Goal: Transaction & Acquisition: Download file/media

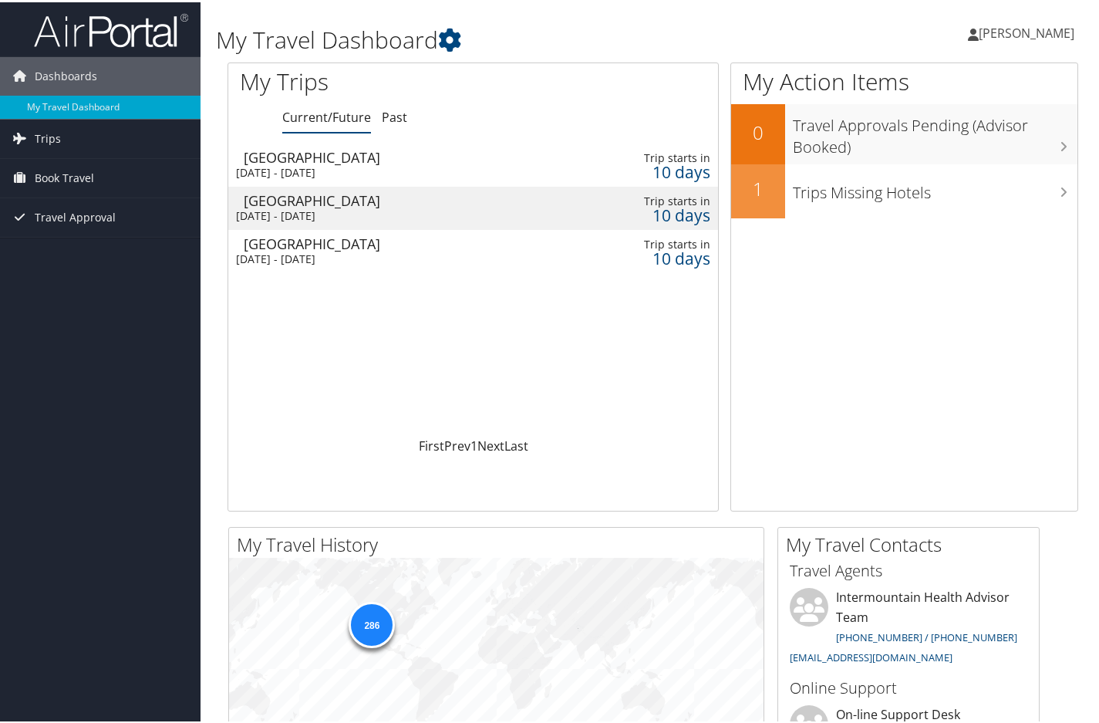
click at [876, 27] on div "[PERSON_NAME] [PERSON_NAME] My Settings Travel Agency Contacts View Travel Prof…" at bounding box center [921, 37] width 369 height 59
click at [388, 168] on div "[DATE] - [DATE]" at bounding box center [394, 171] width 316 height 14
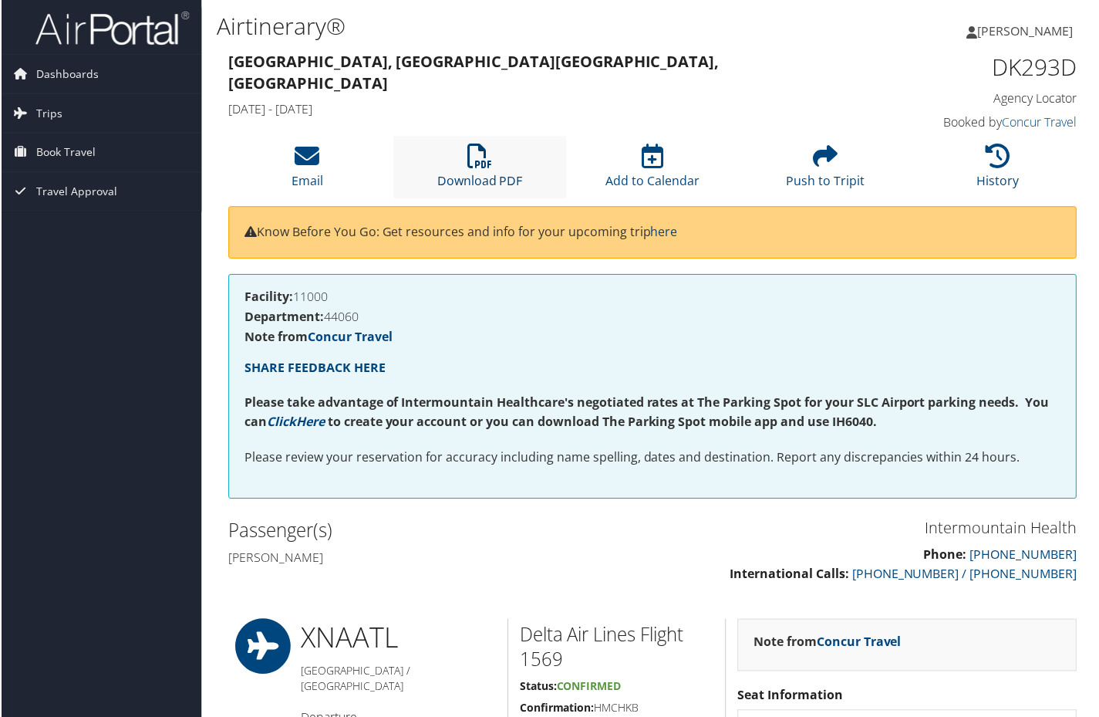
click at [487, 157] on icon at bounding box center [479, 156] width 25 height 25
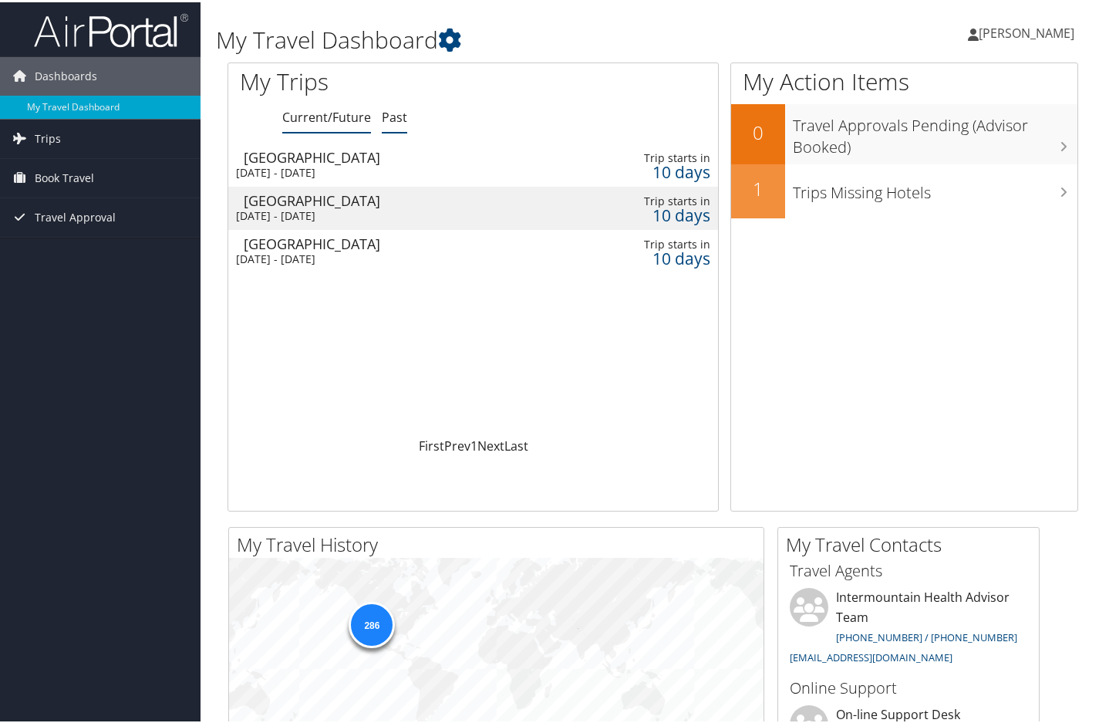
click at [385, 117] on link "Past" at bounding box center [394, 114] width 25 height 17
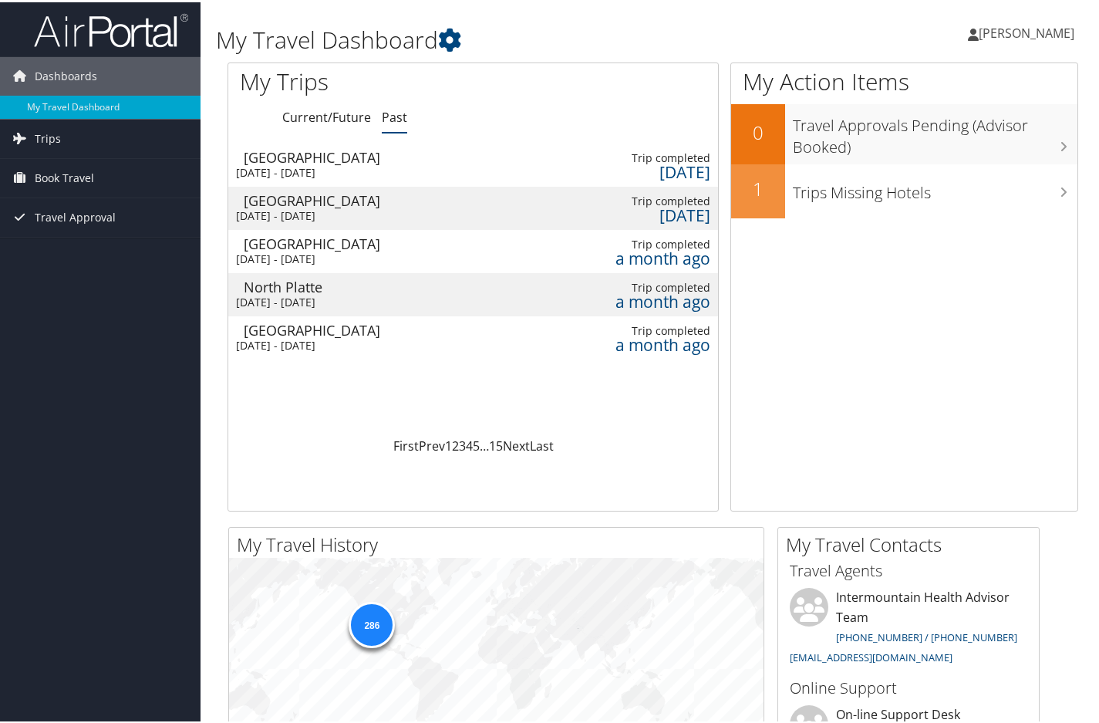
click at [406, 338] on div "Mon 18 Aug 2025 - Thu 21 Aug 2025" at bounding box center [386, 343] width 300 height 14
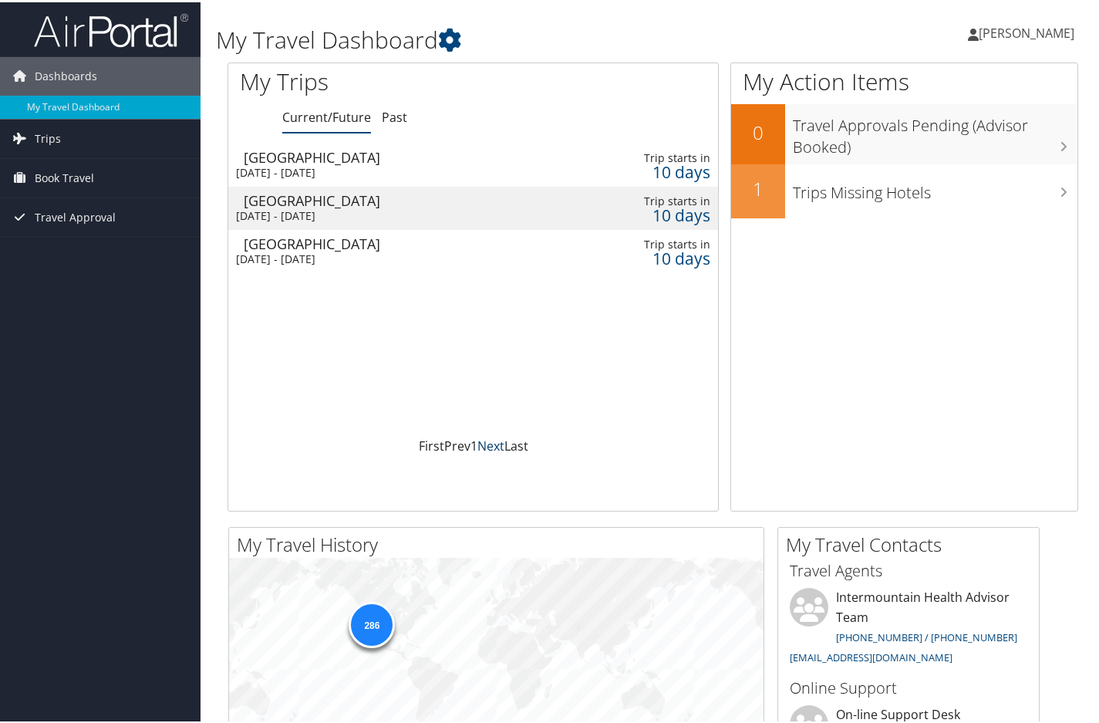
click at [496, 447] on link "Next" at bounding box center [490, 443] width 27 height 17
click at [480, 442] on link "Next" at bounding box center [490, 443] width 27 height 17
click at [477, 447] on link "Next" at bounding box center [490, 443] width 27 height 17
click at [373, 116] on ul "Current/Future Past" at bounding box center [500, 116] width 436 height 28
click at [385, 117] on link "Past" at bounding box center [394, 114] width 25 height 17
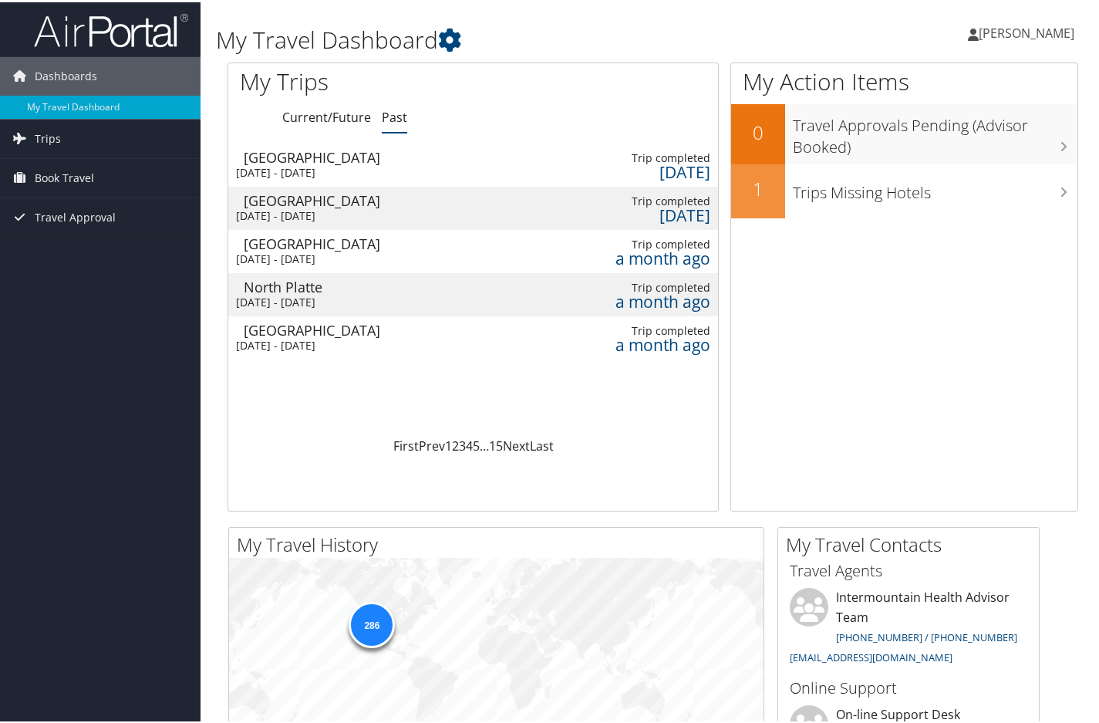
click at [480, 245] on div "Salt Lake City" at bounding box center [394, 242] width 300 height 14
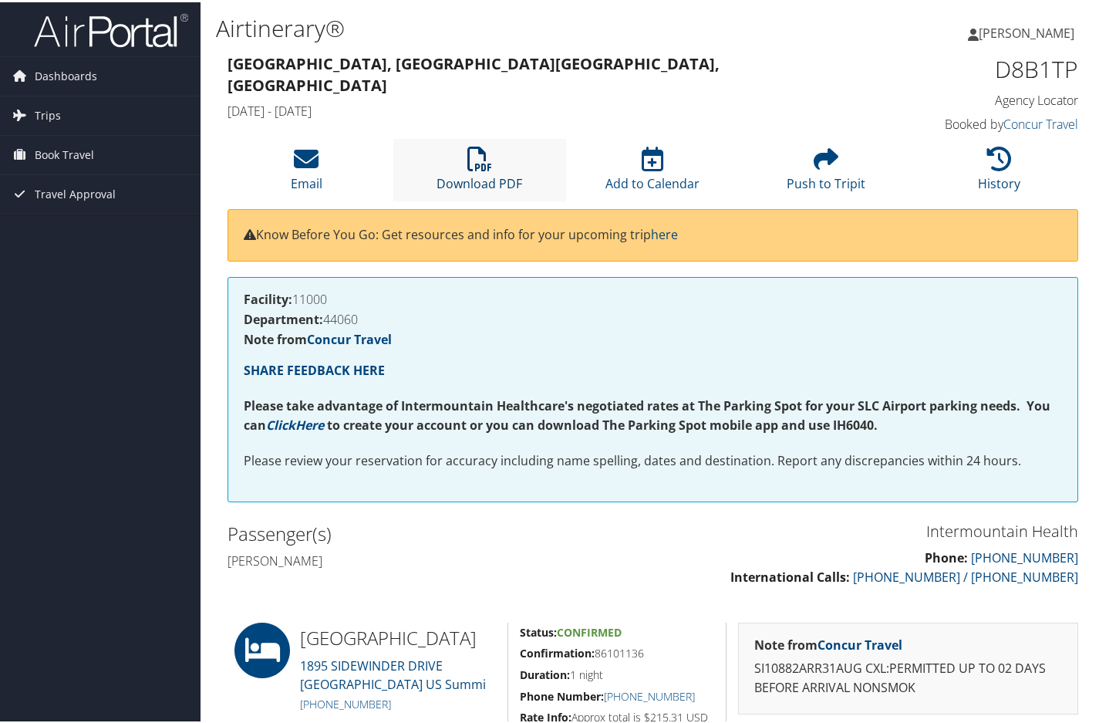
click at [483, 162] on icon at bounding box center [479, 156] width 25 height 25
click at [52, 112] on span "Trips" at bounding box center [48, 113] width 26 height 39
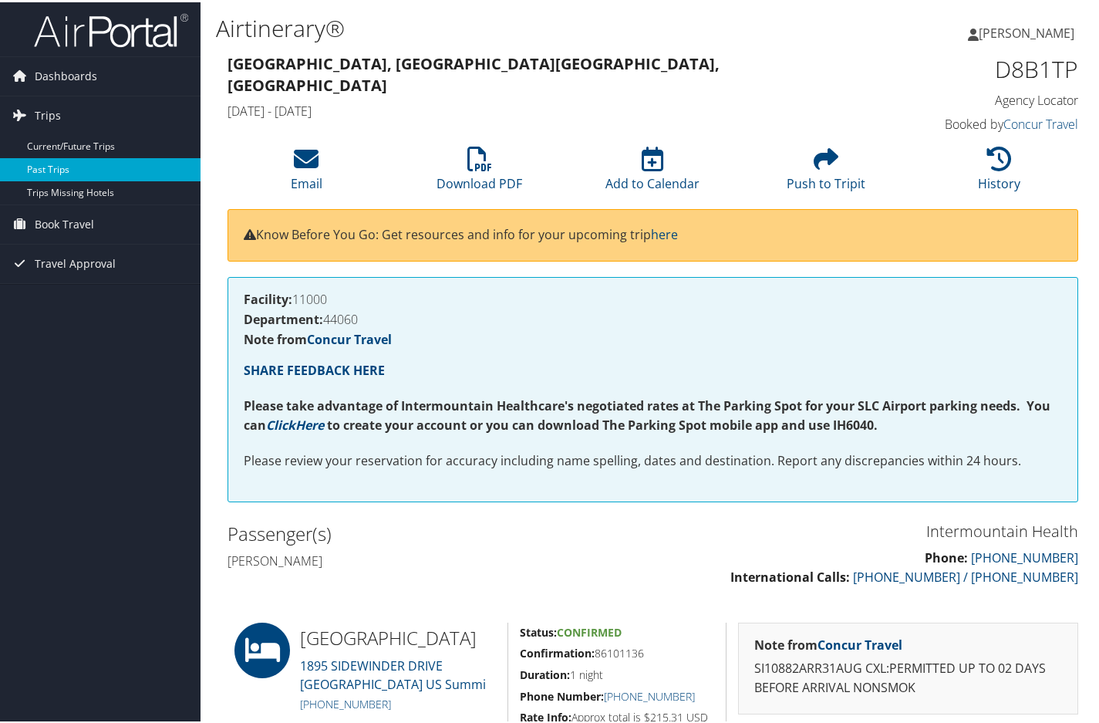
click at [62, 171] on link "Past Trips" at bounding box center [100, 167] width 201 height 23
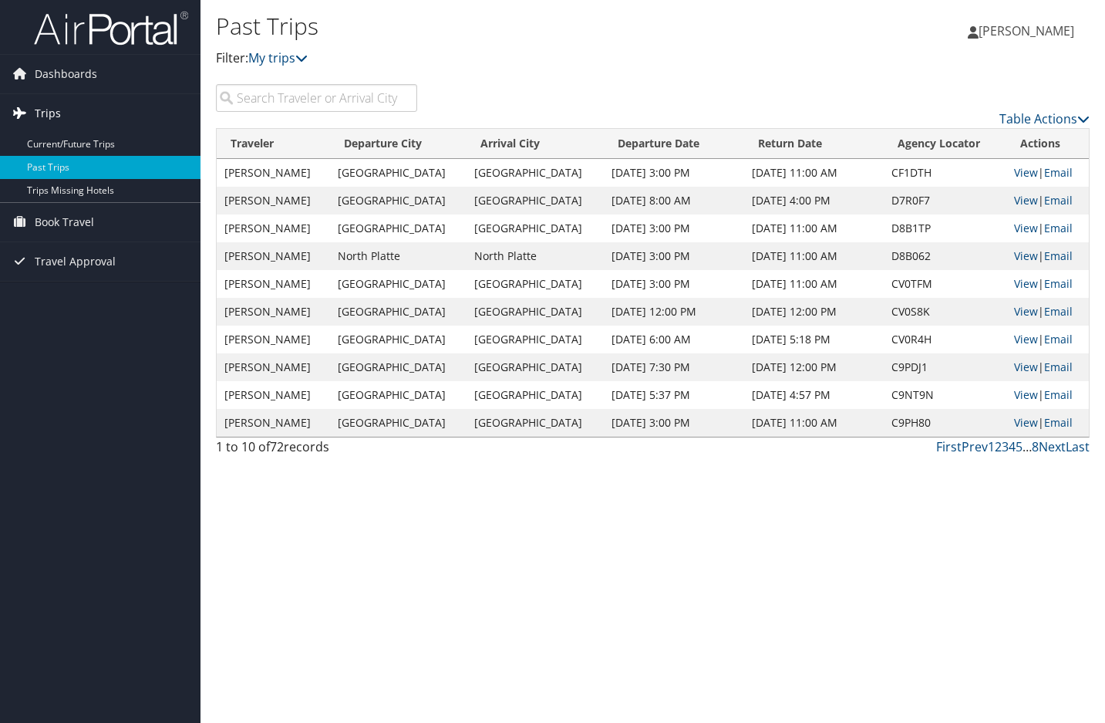
click at [47, 115] on span "Trips" at bounding box center [48, 113] width 26 height 39
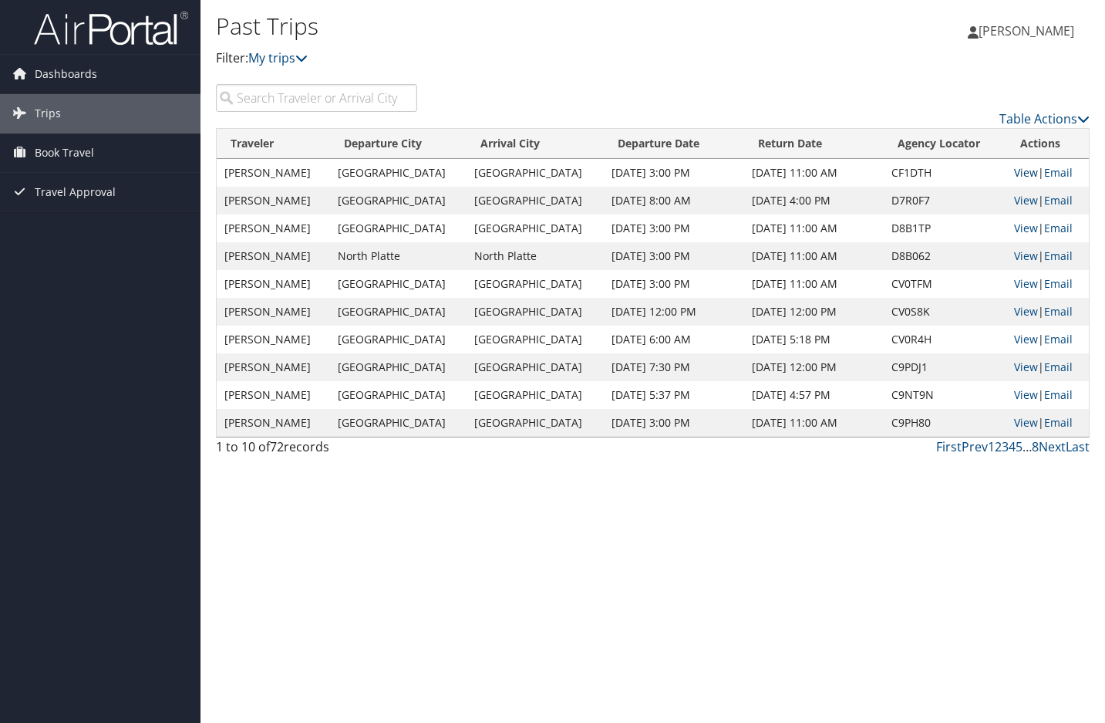
click at [1014, 175] on link "View" at bounding box center [1026, 172] width 24 height 15
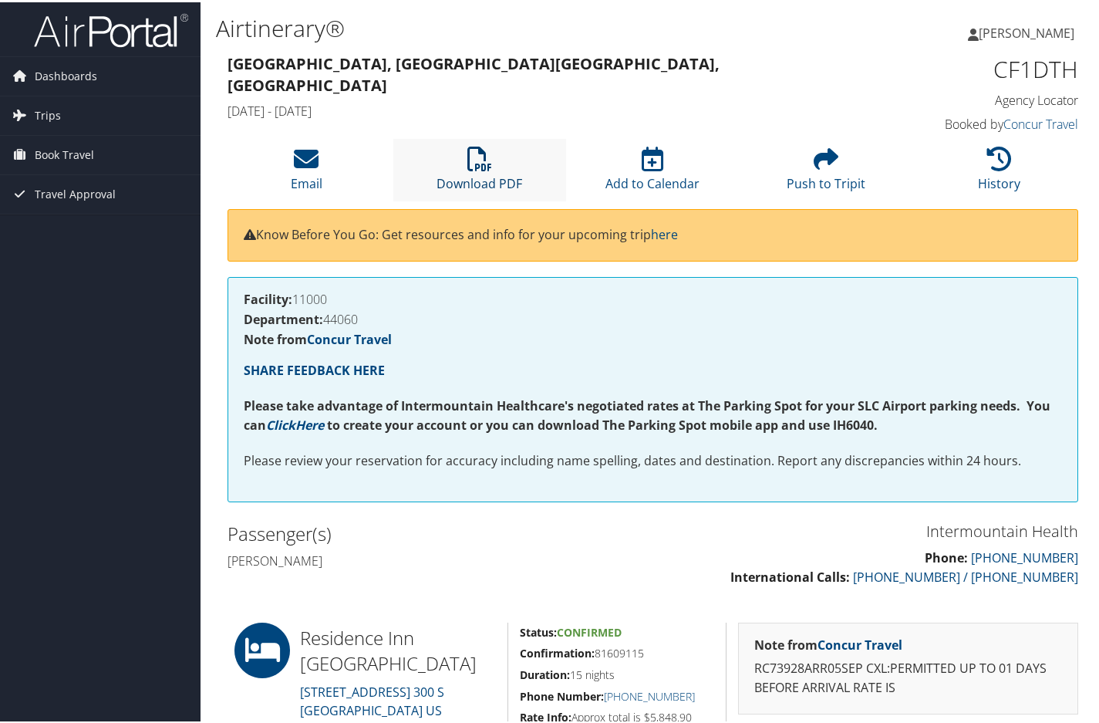
click at [484, 159] on icon at bounding box center [479, 156] width 25 height 25
click at [47, 111] on span "Trips" at bounding box center [48, 113] width 26 height 39
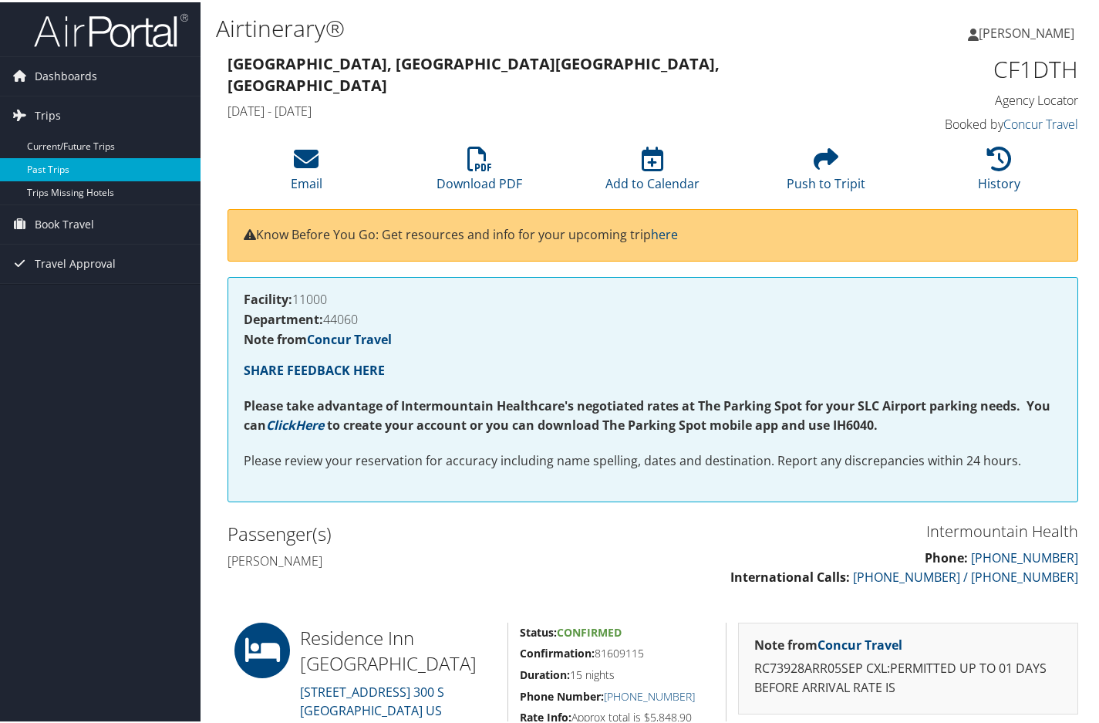
click at [63, 163] on link "Past Trips" at bounding box center [100, 167] width 201 height 23
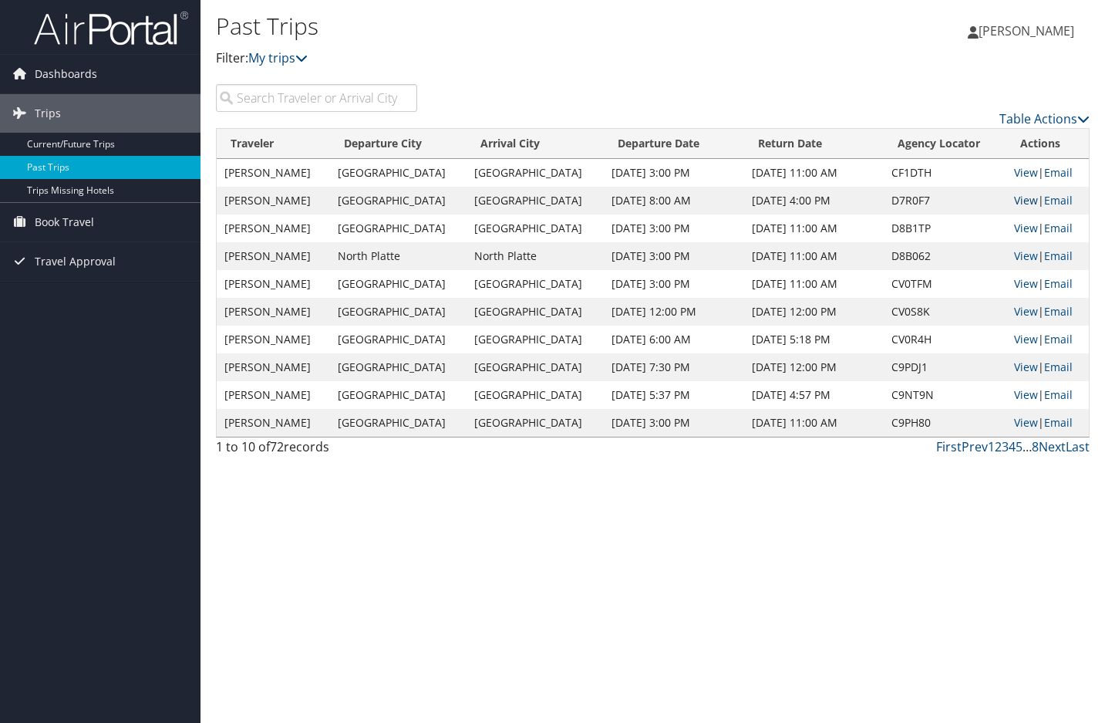
click at [1014, 204] on link "View" at bounding box center [1026, 200] width 24 height 15
click at [1018, 225] on link "View" at bounding box center [1026, 228] width 24 height 15
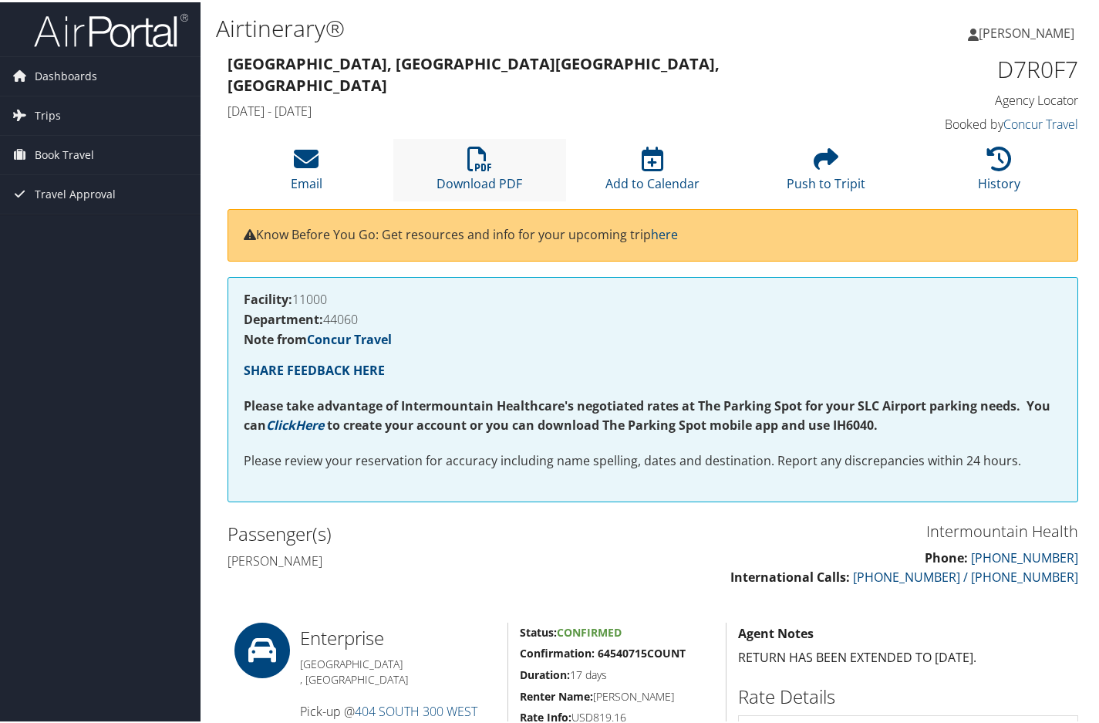
click at [483, 170] on li "Download PDF" at bounding box center [480, 168] width 174 height 62
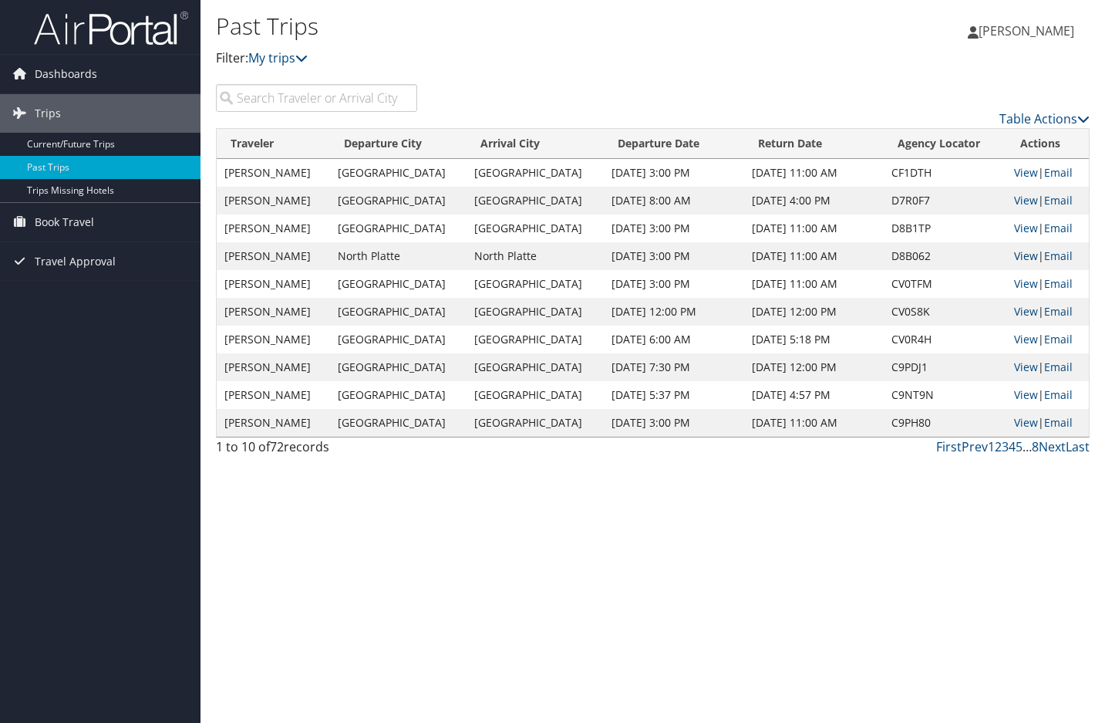
click at [1021, 255] on link "View" at bounding box center [1026, 255] width 24 height 15
click at [1014, 289] on link "View" at bounding box center [1026, 283] width 24 height 15
click at [1023, 311] on link "View" at bounding box center [1026, 311] width 24 height 15
click at [1014, 339] on link "View" at bounding box center [1026, 339] width 24 height 15
click at [1021, 339] on link "View" at bounding box center [1026, 339] width 24 height 15
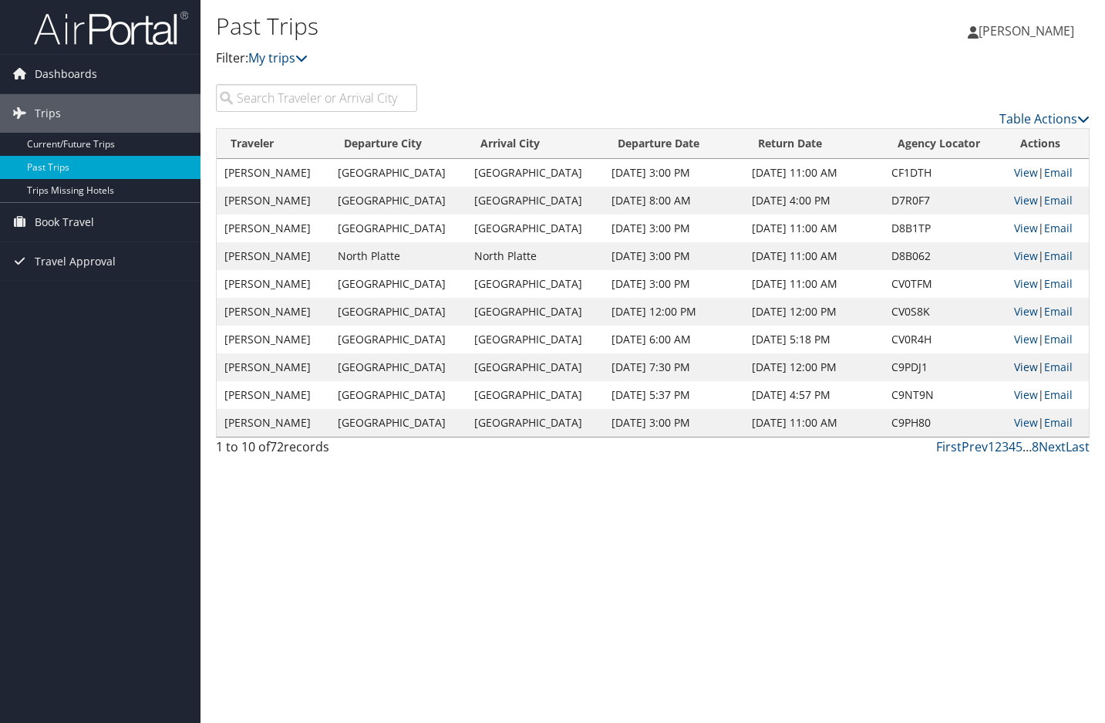
click at [1014, 372] on link "View" at bounding box center [1026, 366] width 24 height 15
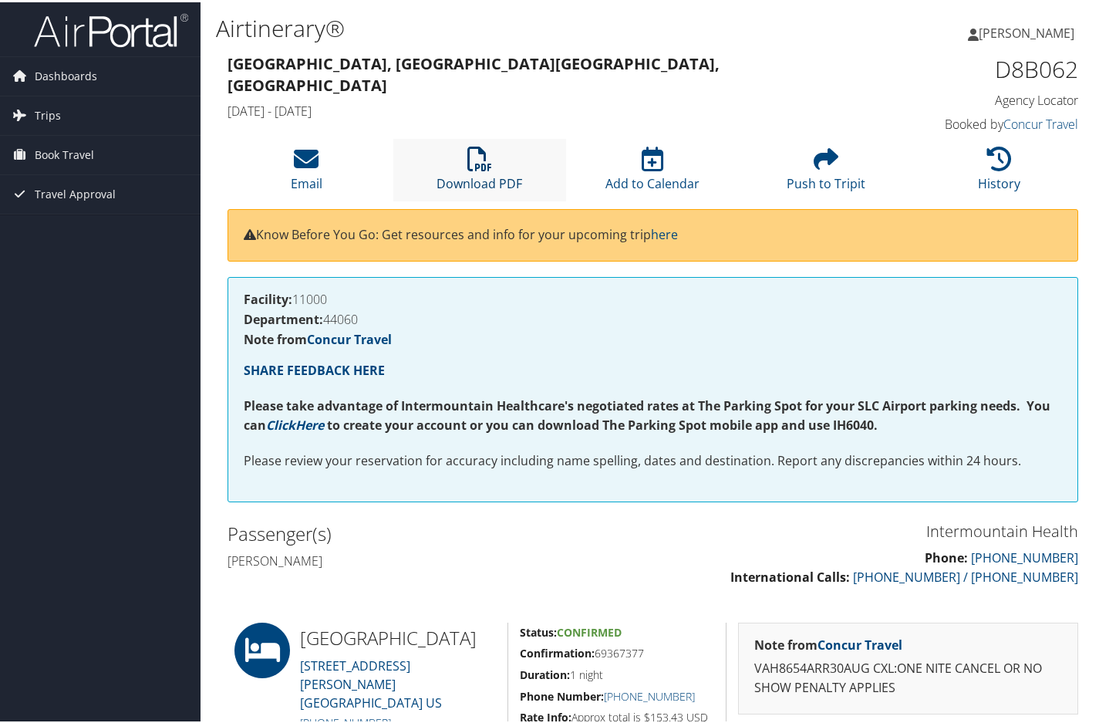
click at [484, 168] on icon at bounding box center [479, 156] width 25 height 25
click at [485, 147] on icon at bounding box center [479, 156] width 25 height 25
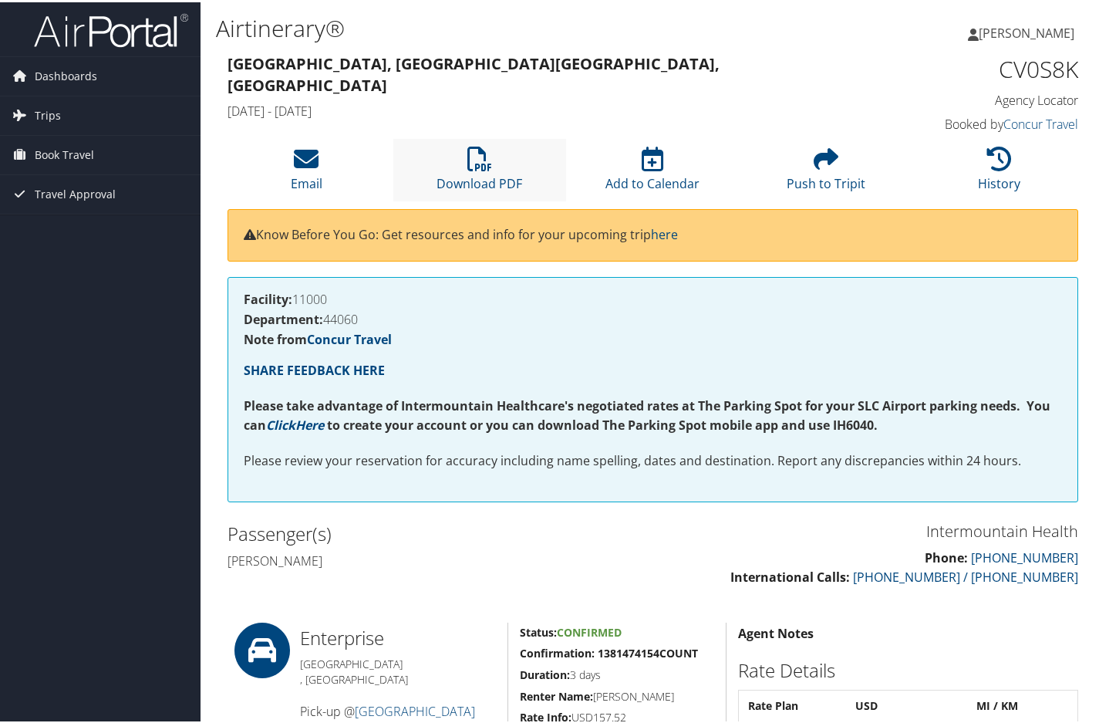
click at [463, 171] on li "Download PDF" at bounding box center [480, 168] width 174 height 62
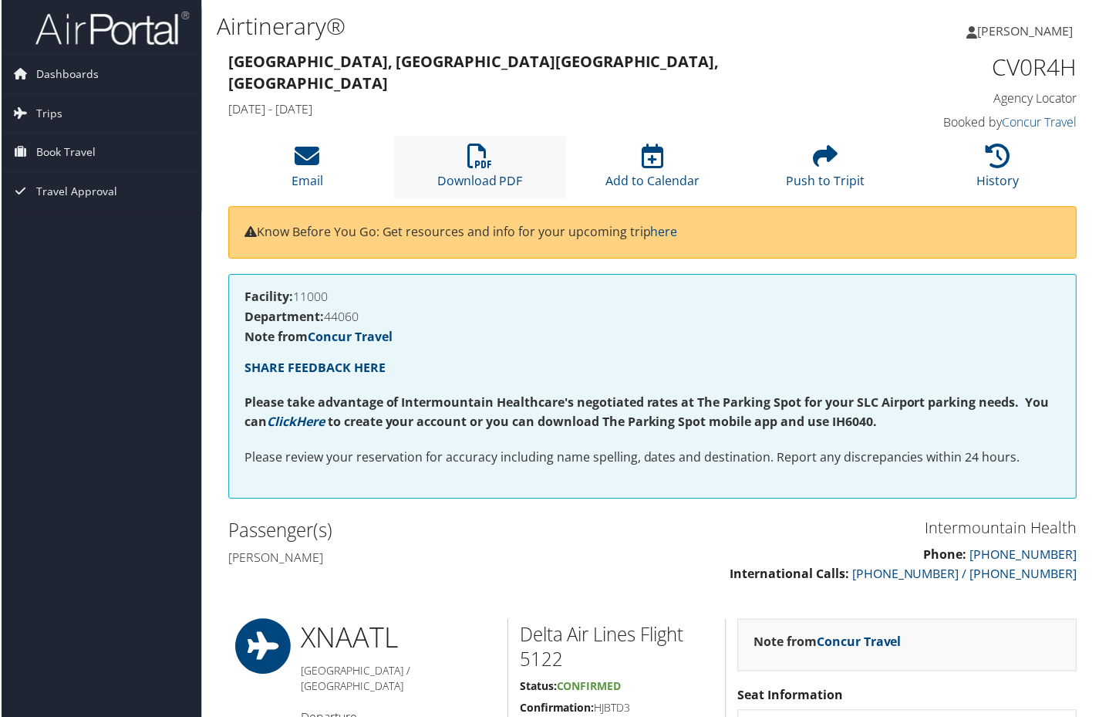
click at [474, 170] on li "Download PDF" at bounding box center [480, 168] width 174 height 62
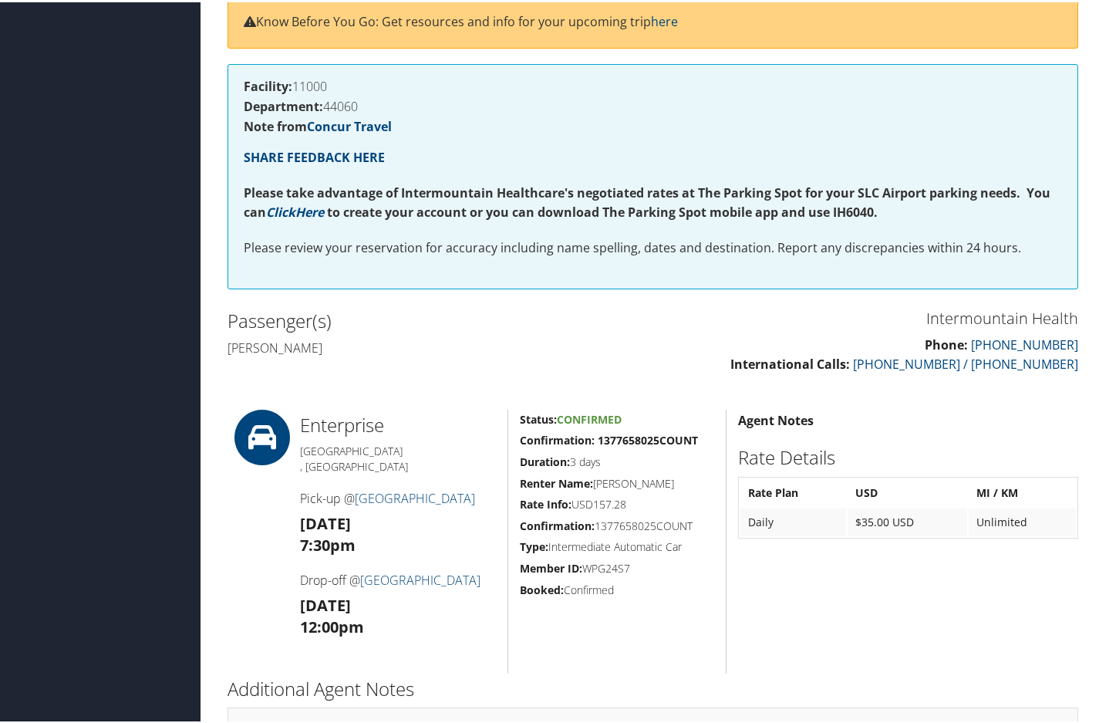
scroll to position [231, 0]
